Goal: Transaction & Acquisition: Purchase product/service

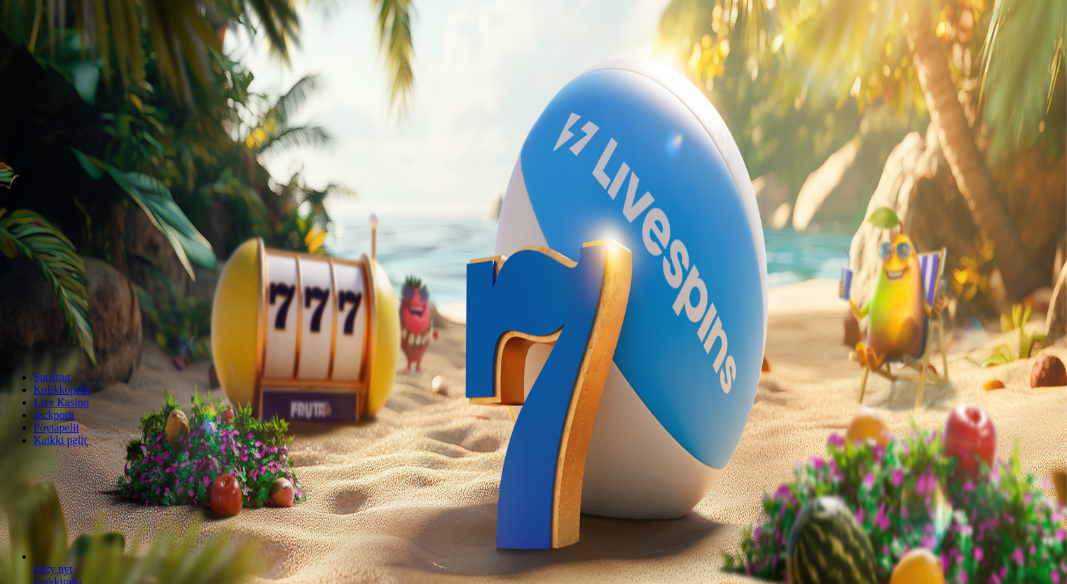
click at [87, 56] on span "Kirjaudu" at bounding box center [97, 51] width 34 height 11
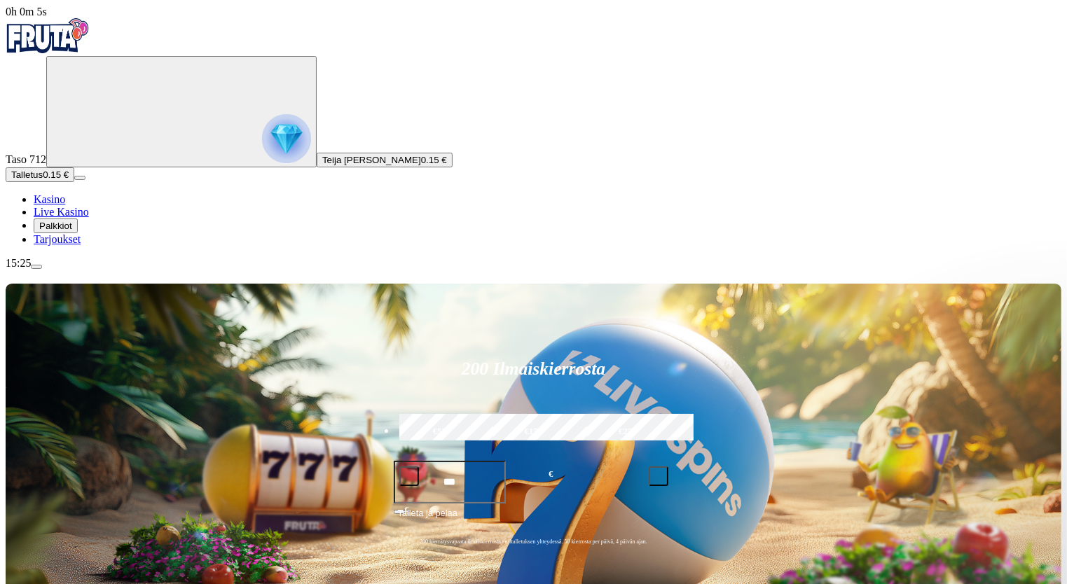
click at [262, 154] on img "Primary" at bounding box center [286, 138] width 49 height 49
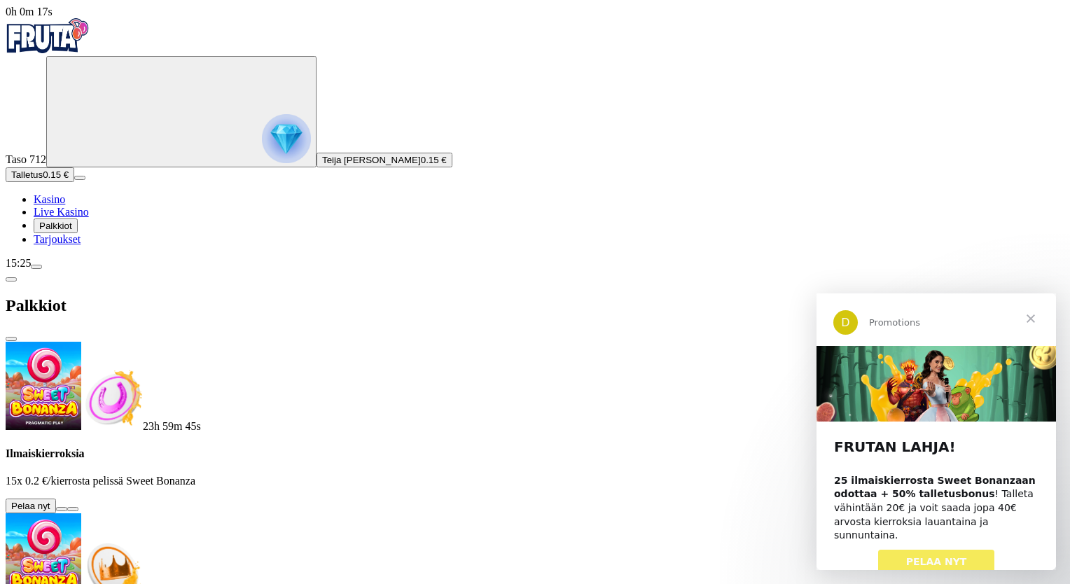
scroll to position [262, 0]
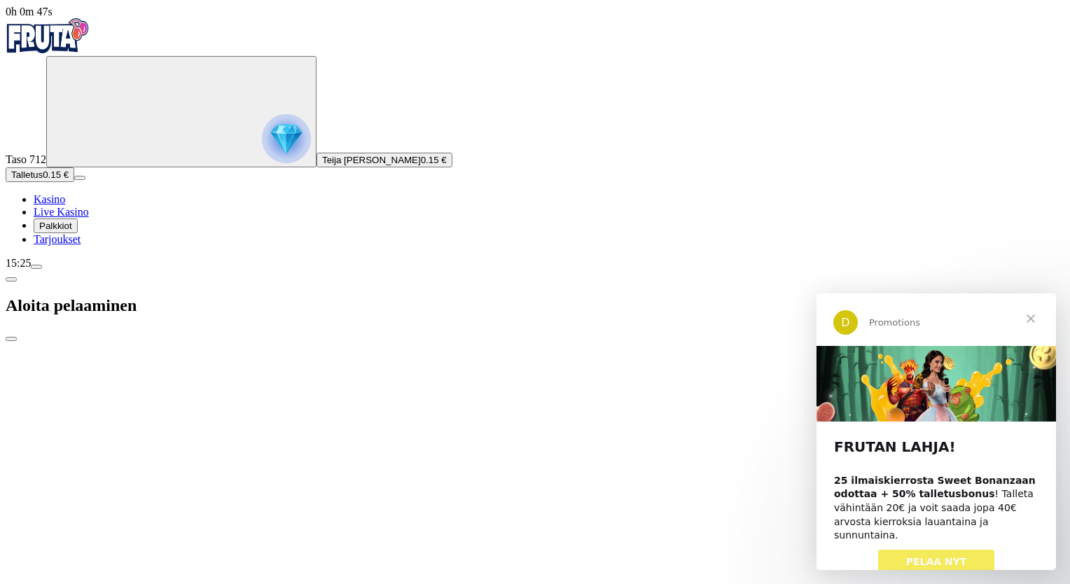
type input "**"
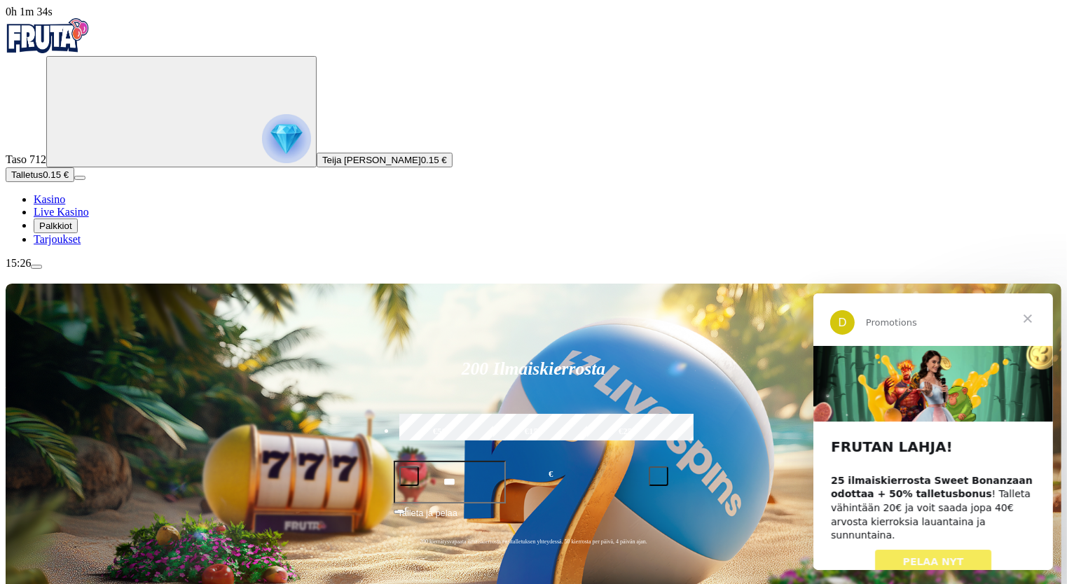
click at [262, 153] on img "Primary" at bounding box center [286, 138] width 49 height 49
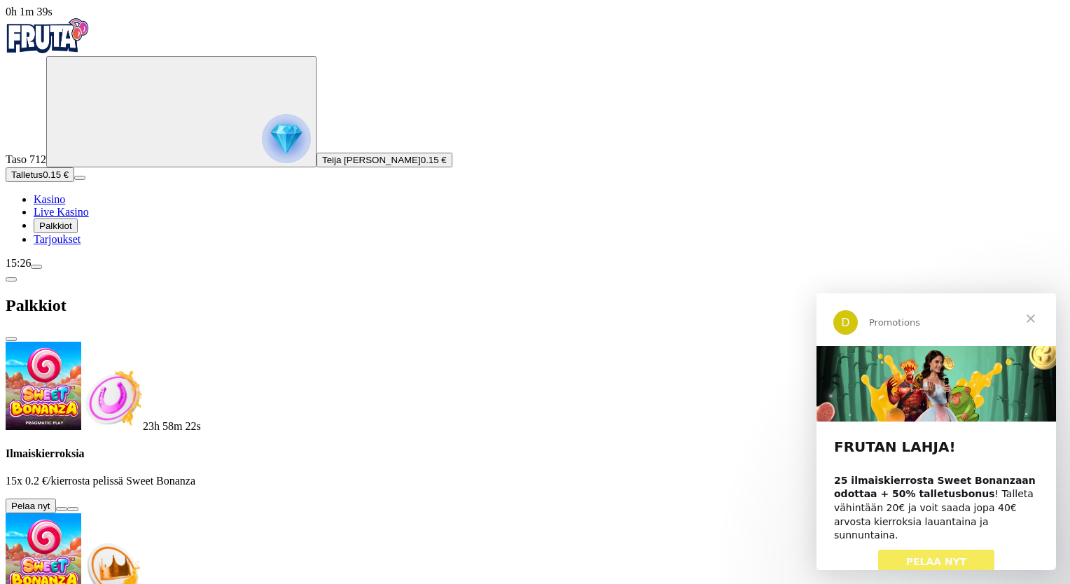
click at [262, 136] on img "Primary" at bounding box center [286, 138] width 49 height 49
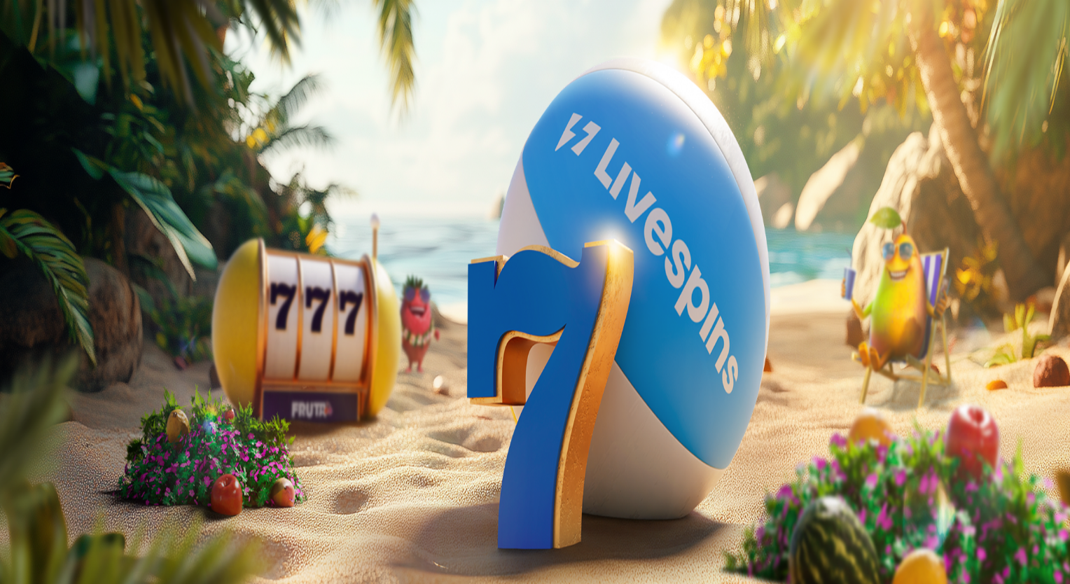
click at [11, 339] on span "close icon" at bounding box center [11, 339] width 0 height 0
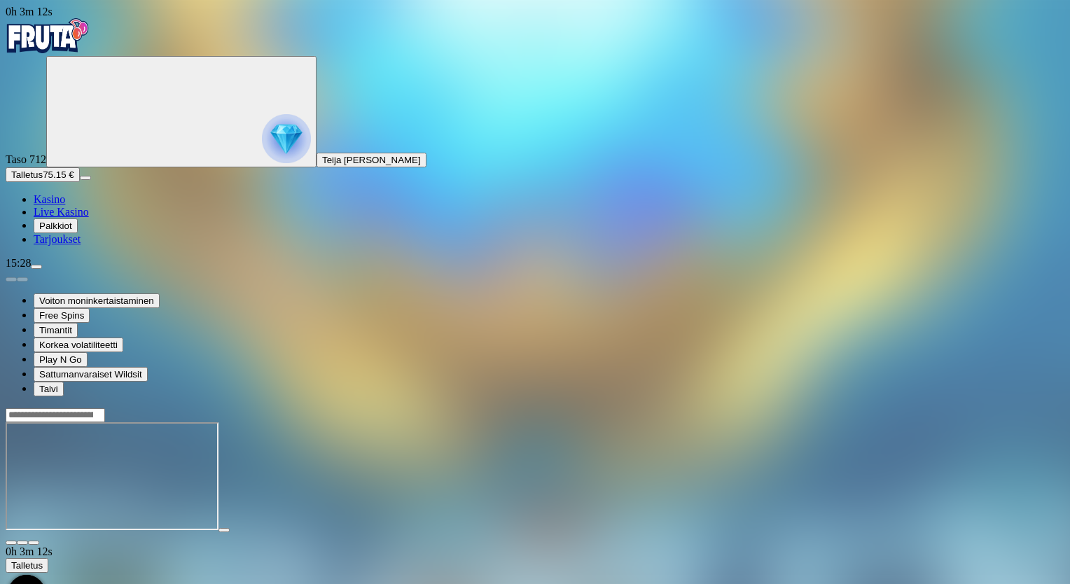
click at [34, 543] on span "fullscreen icon" at bounding box center [34, 543] width 0 height 0
